Goal: Book appointment/travel/reservation

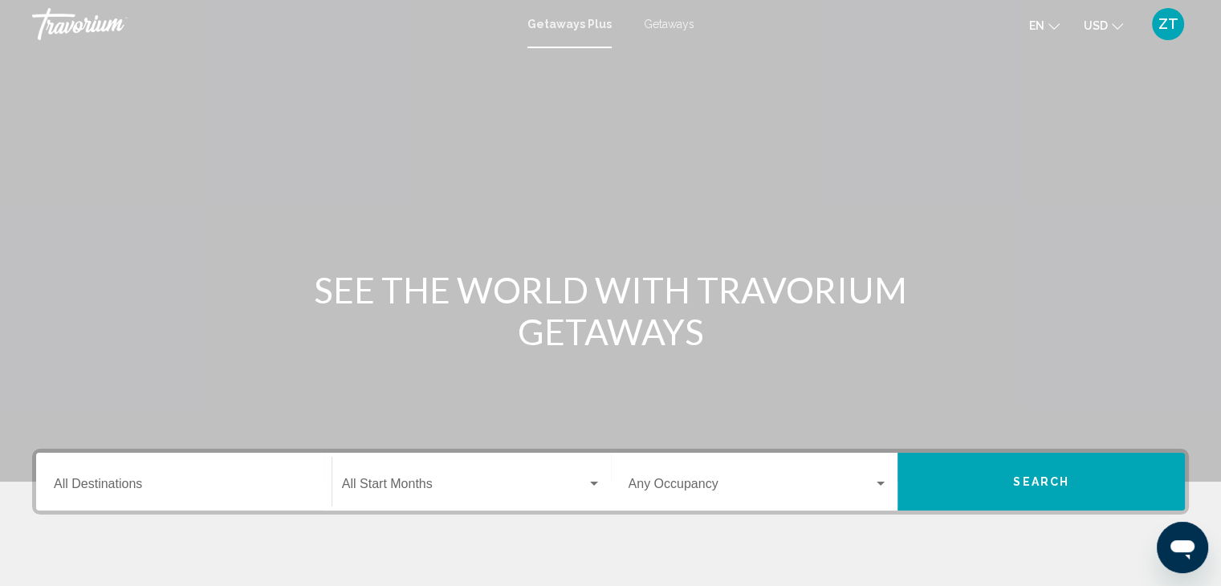
click at [668, 20] on span "Getaways" at bounding box center [669, 24] width 51 height 13
click at [77, 480] on input "Destination All Destinations" at bounding box center [184, 487] width 260 height 14
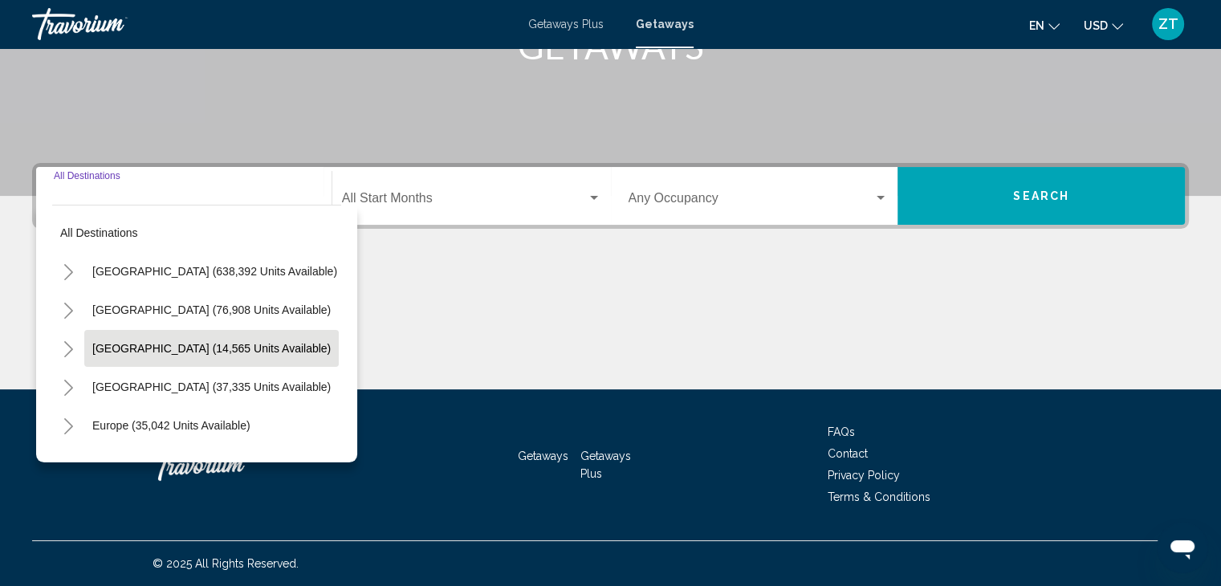
scroll to position [80, 0]
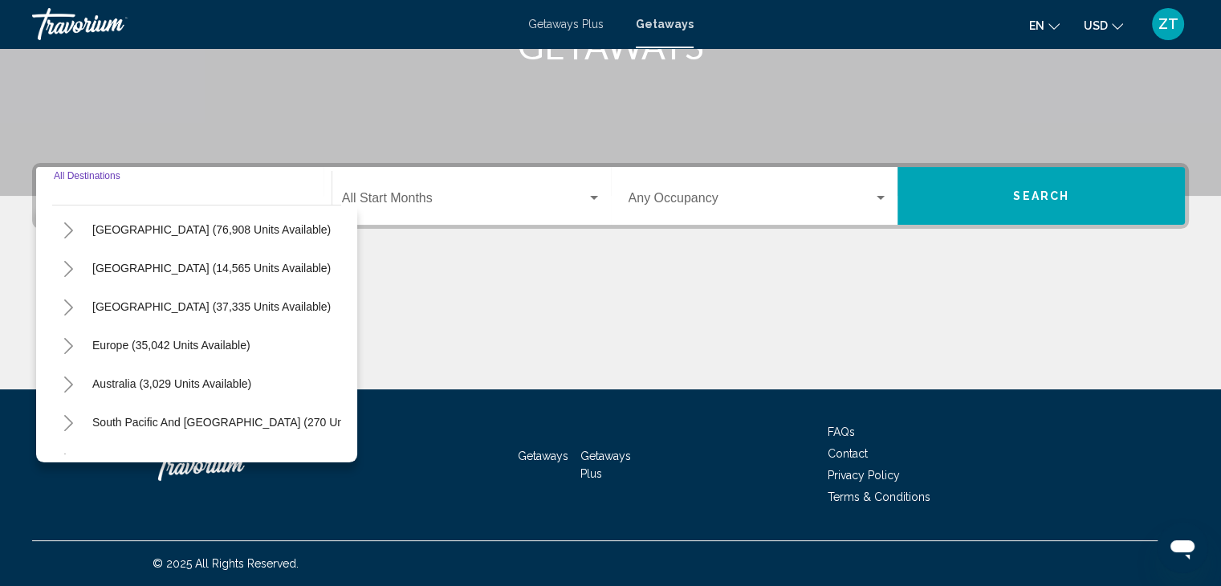
click at [67, 344] on icon "Toggle Europe (35,042 units available)" at bounding box center [69, 346] width 12 height 16
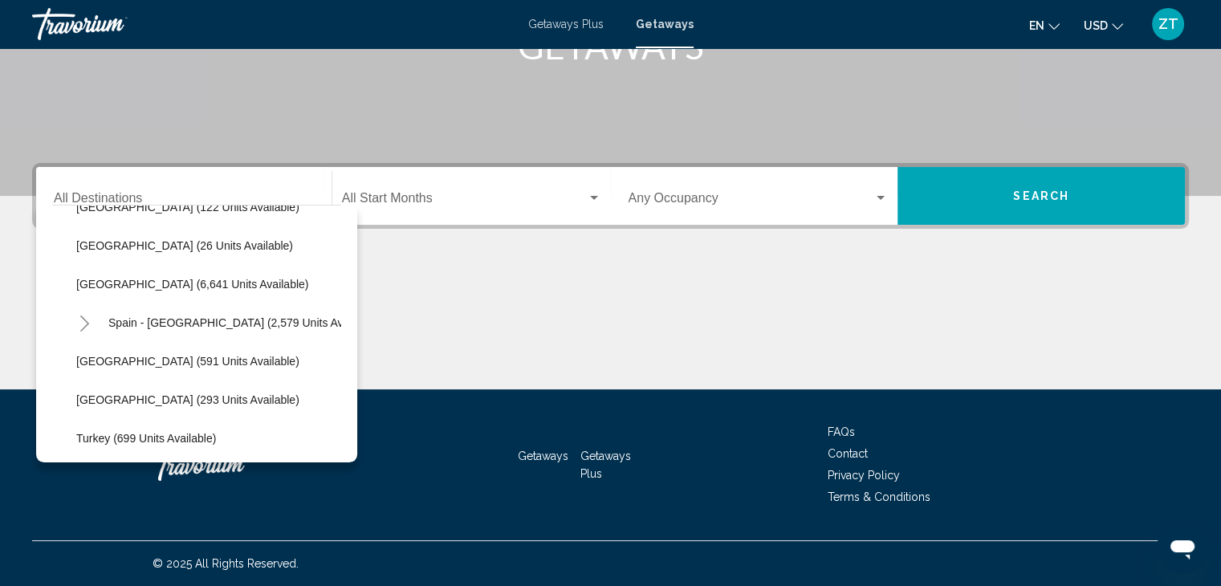
scroll to position [723, 0]
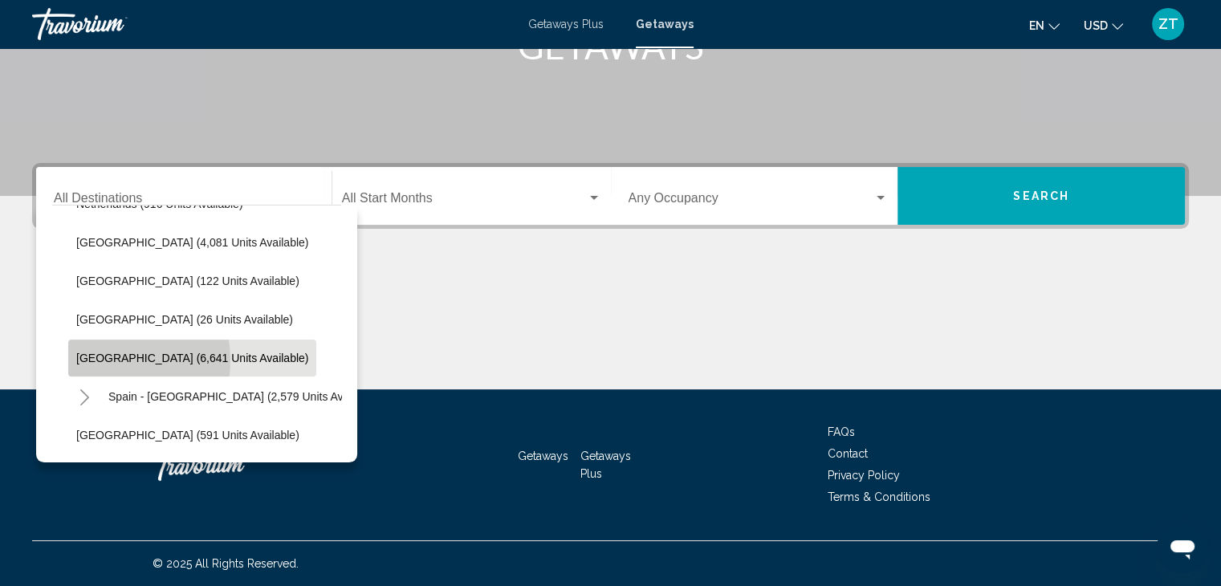
click at [100, 360] on span "[GEOGRAPHIC_DATA] (6,641 units available)" at bounding box center [192, 358] width 232 height 13
type input "**********"
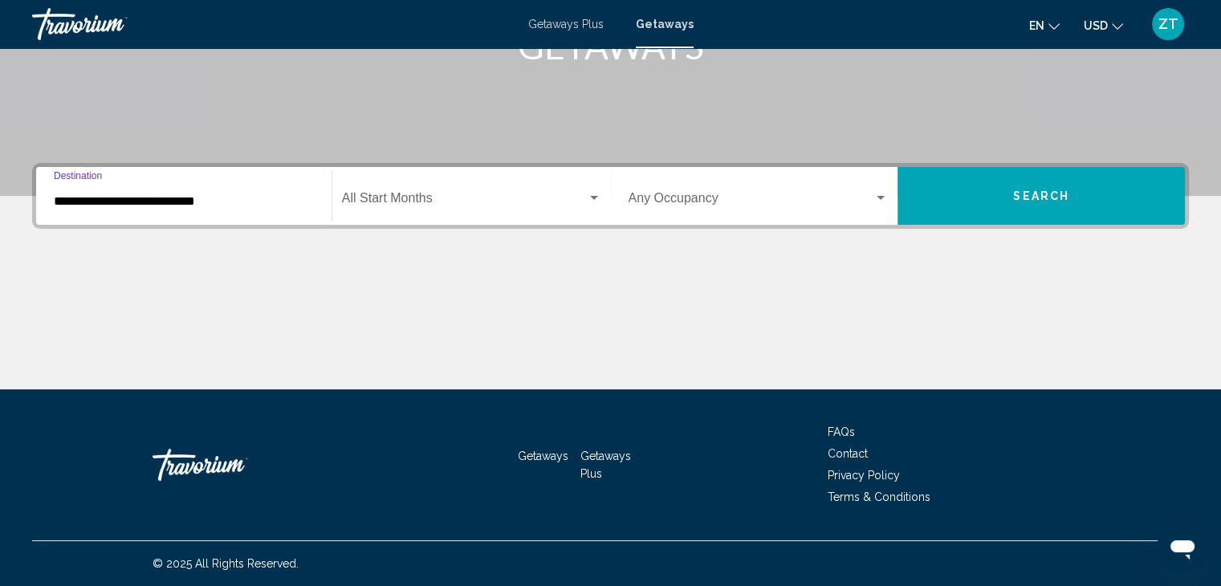
click at [458, 201] on span "Search widget" at bounding box center [464, 201] width 245 height 14
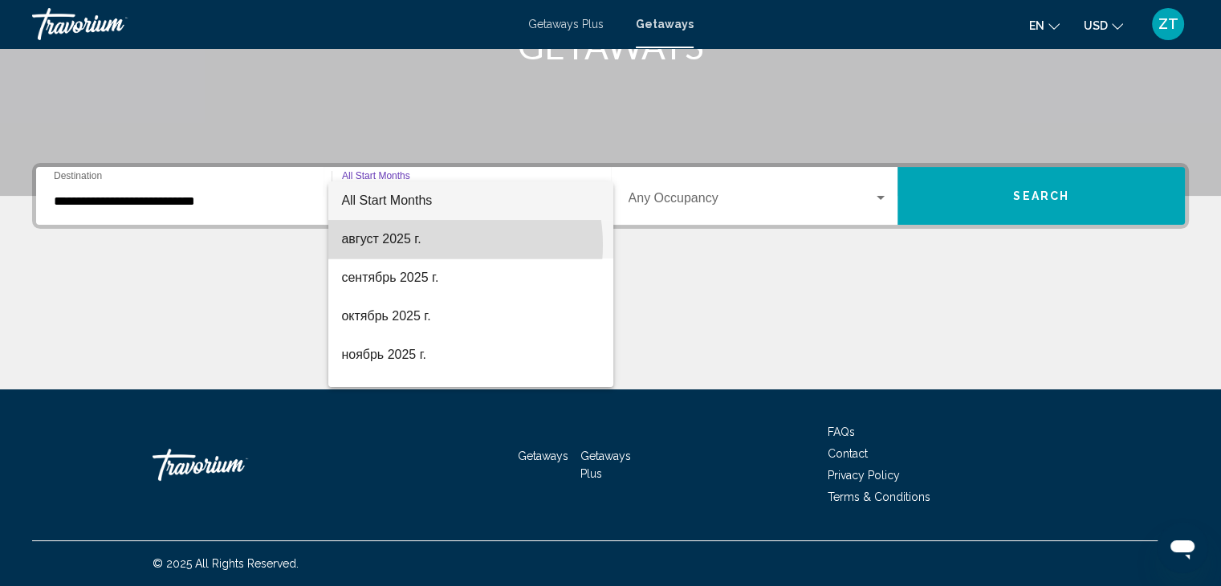
click at [424, 245] on span "август 2025 г." at bounding box center [470, 239] width 259 height 39
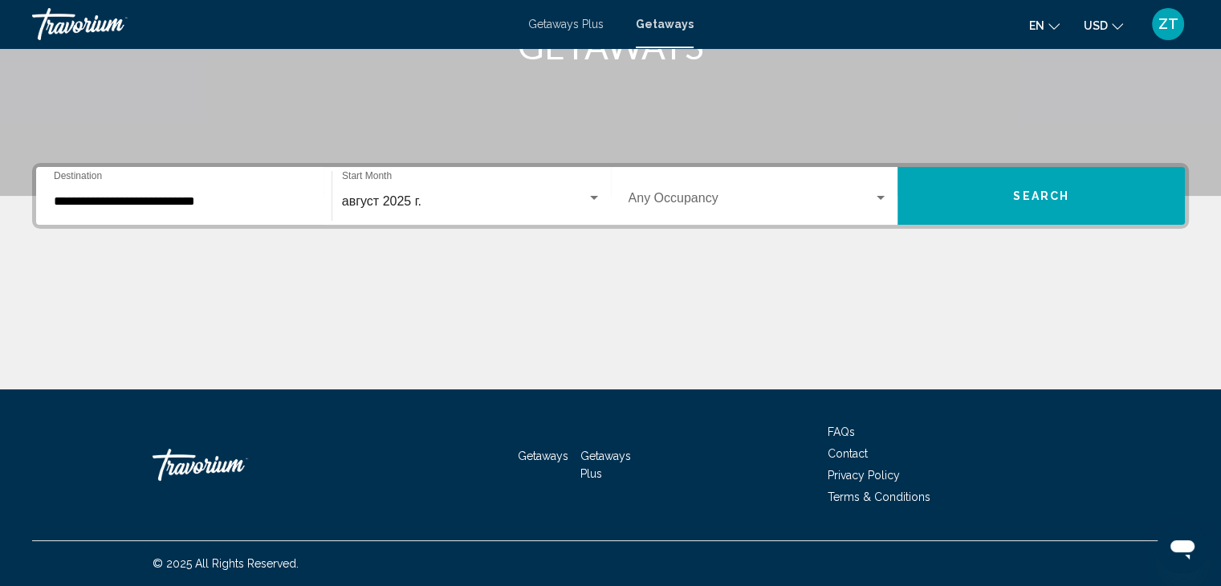
click at [710, 192] on div "Occupancy Any Occupancy" at bounding box center [759, 196] width 260 height 51
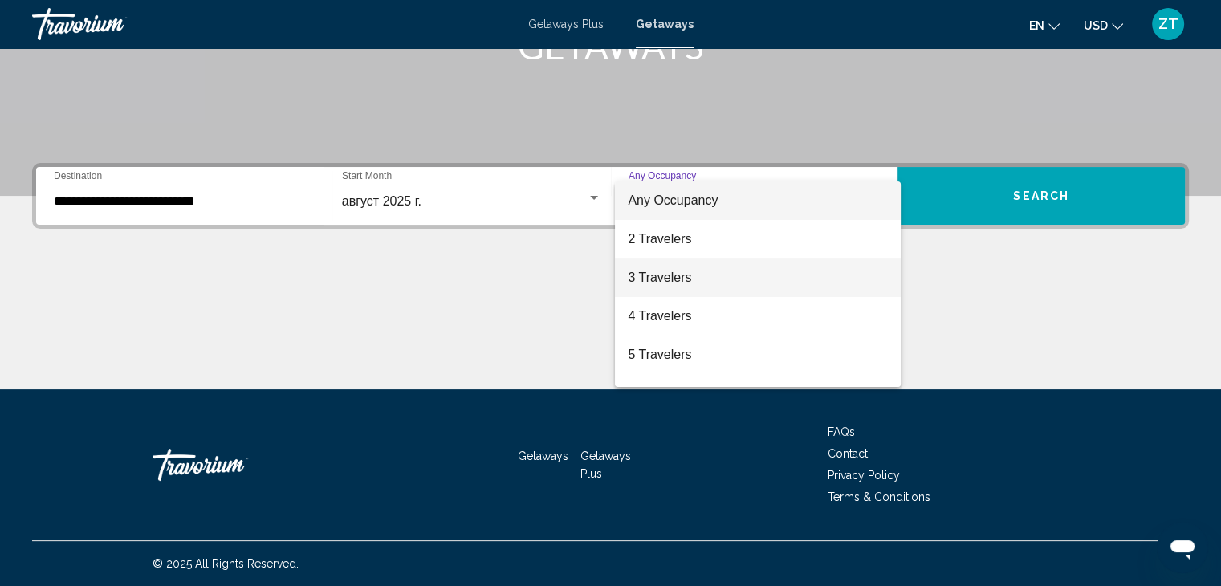
click at [699, 274] on span "3 Travelers" at bounding box center [758, 278] width 260 height 39
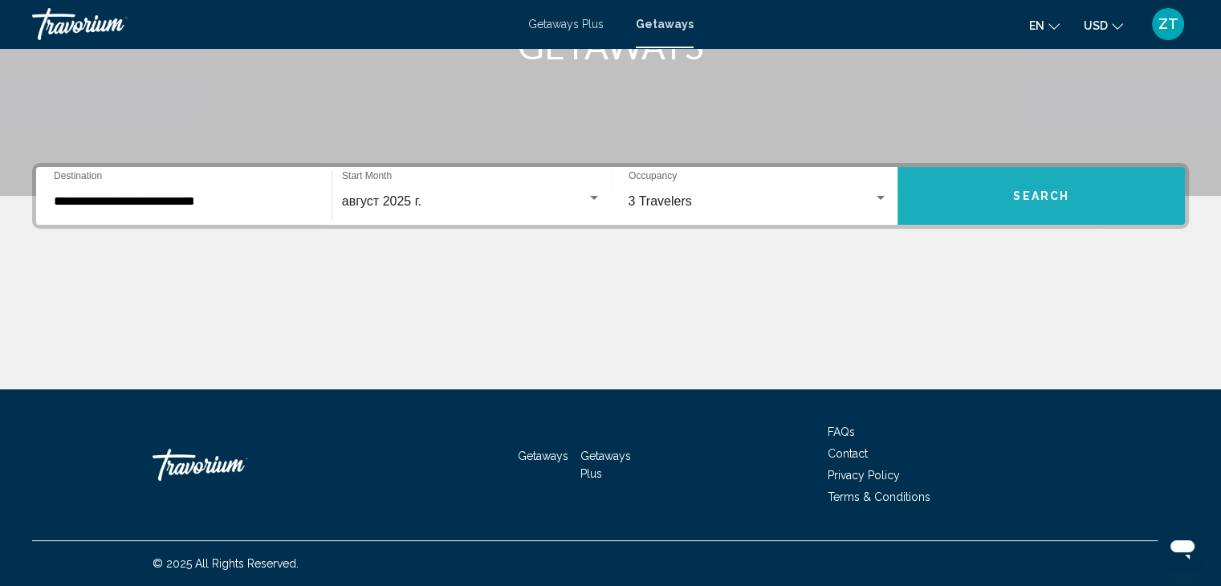
click at [1113, 197] on button "Search" at bounding box center [1041, 196] width 287 height 58
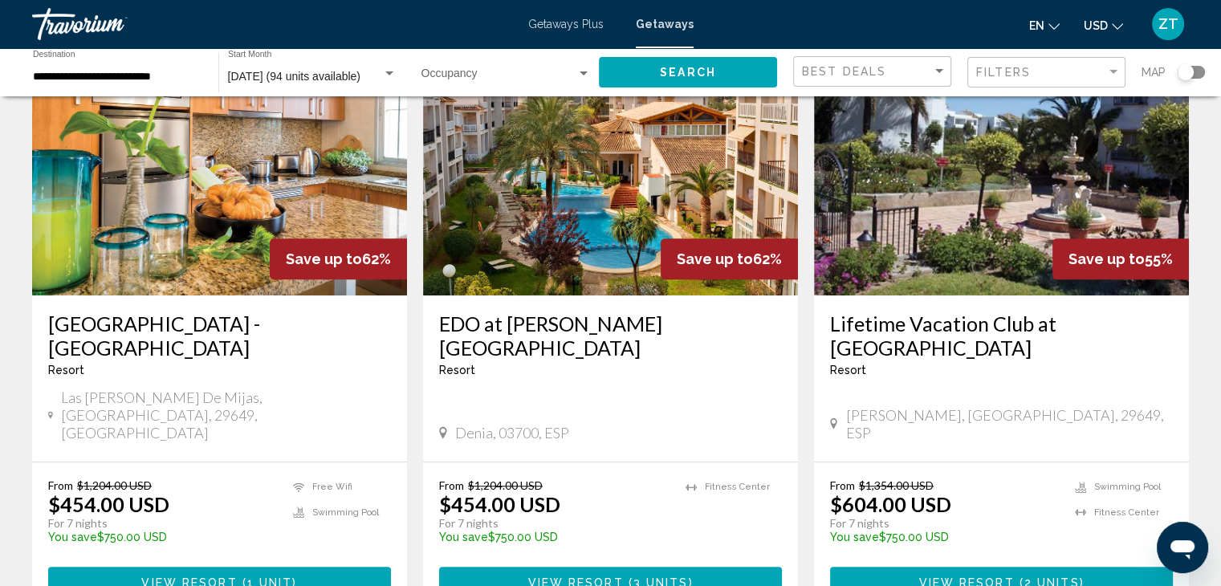
scroll to position [1285, 0]
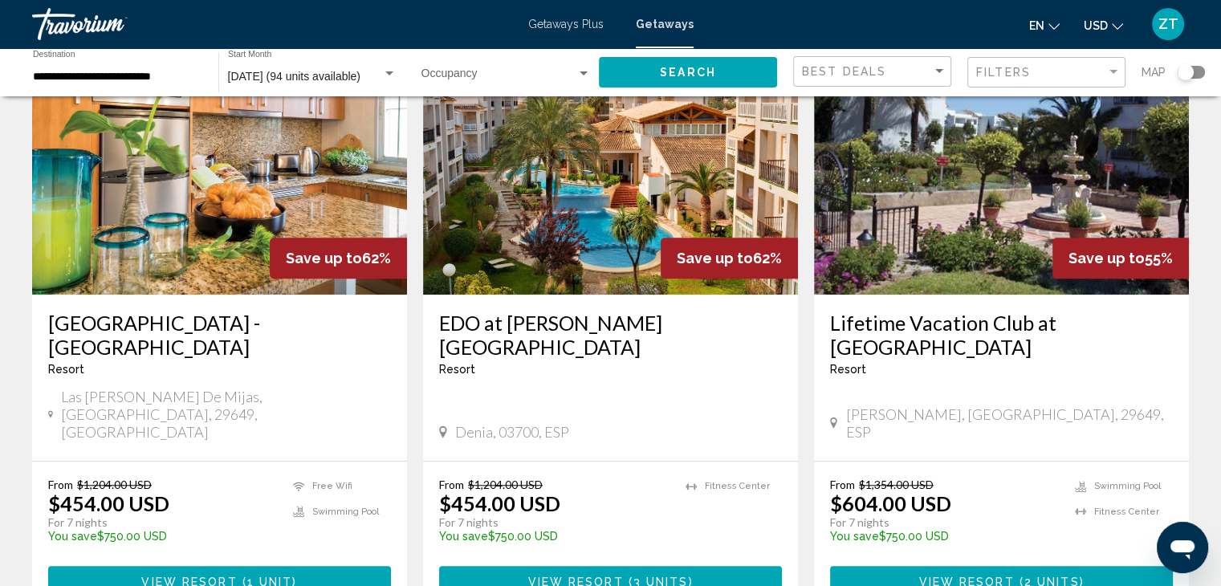
click at [222, 575] on span "View Resort" at bounding box center [189, 581] width 96 height 13
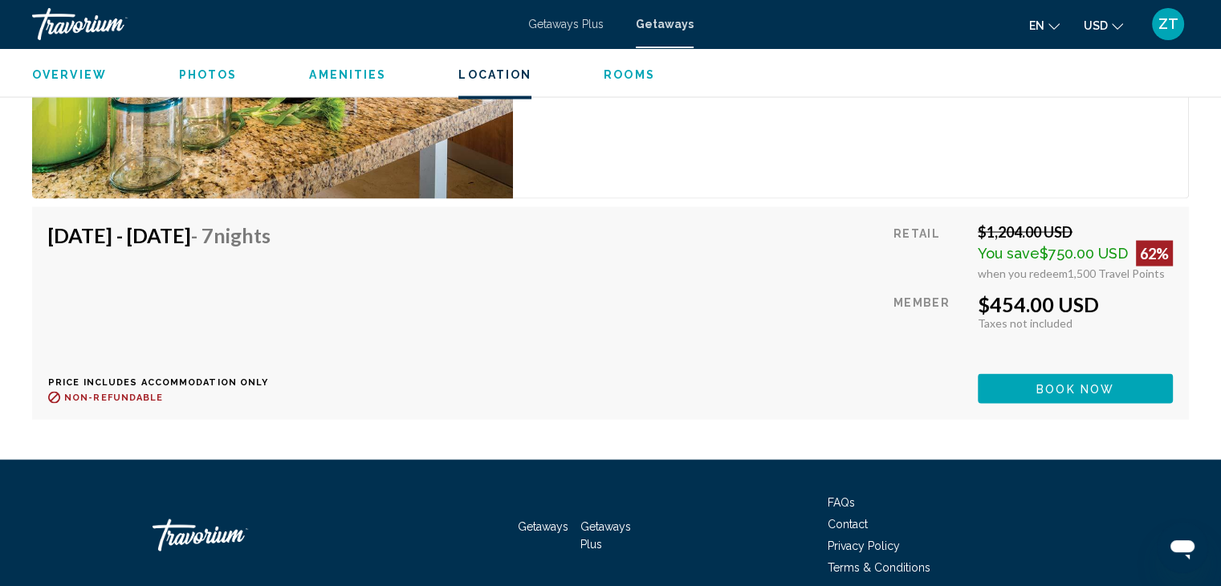
scroll to position [2971, 0]
